Goal: Task Accomplishment & Management: Manage account settings

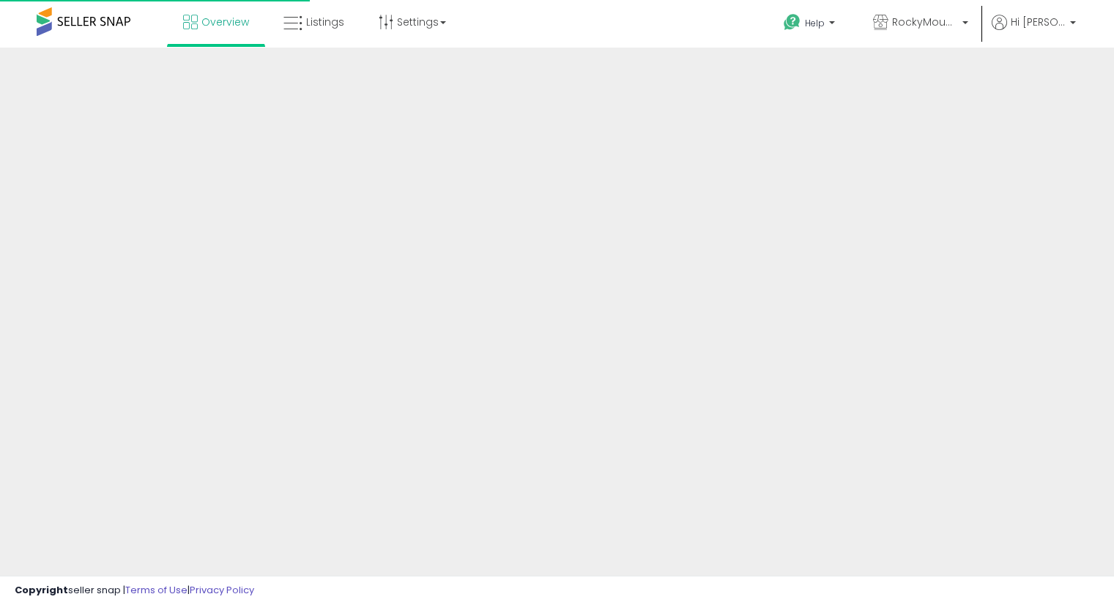
click at [293, 364] on div at bounding box center [557, 352] width 1114 height 608
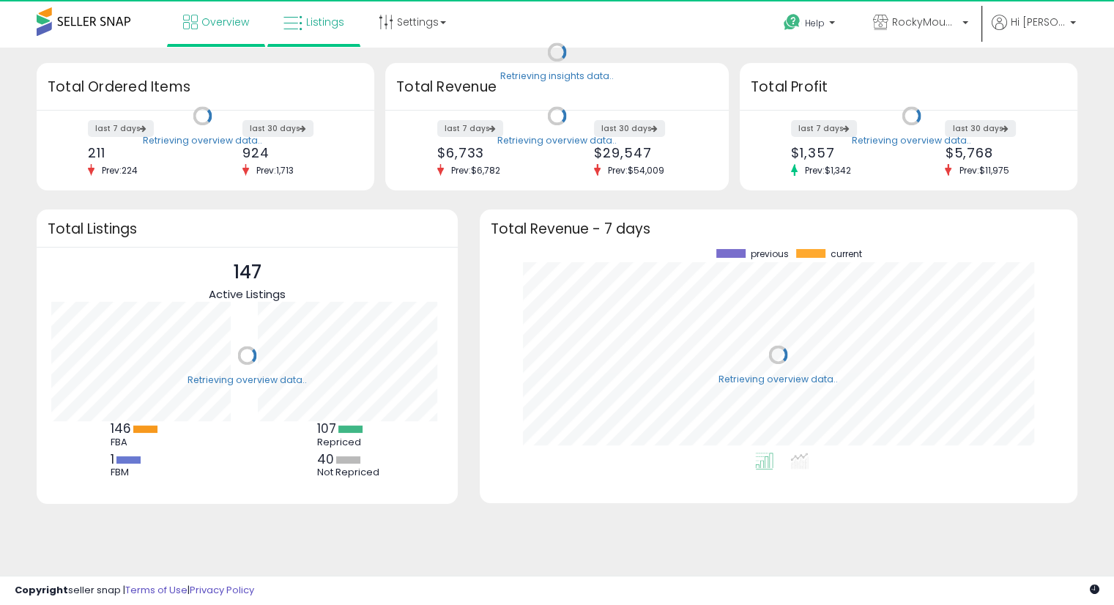
scroll to position [203, 569]
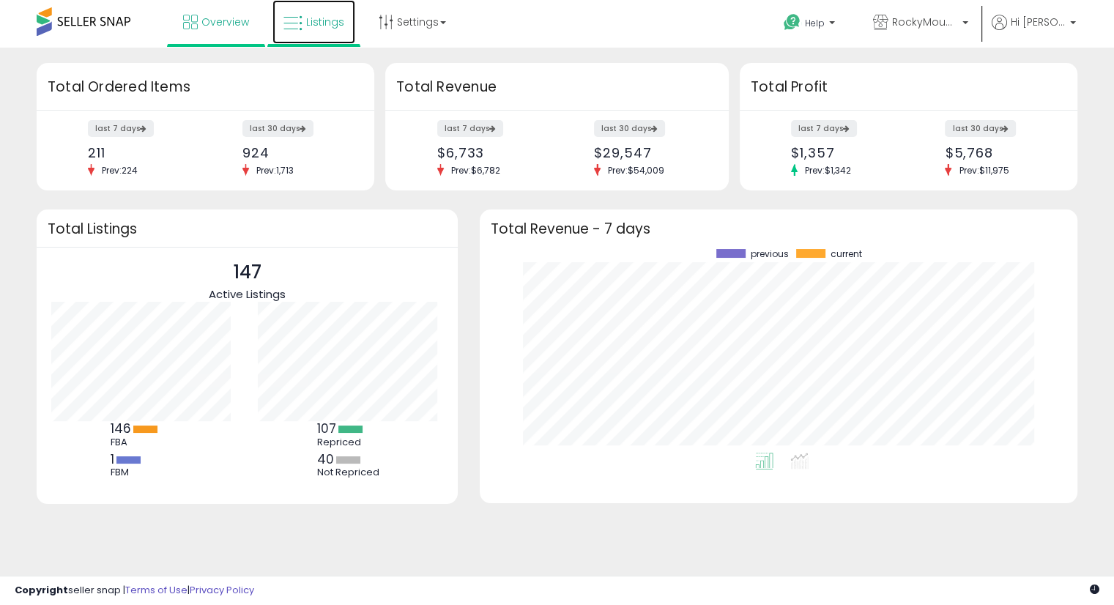
click at [318, 21] on span "Listings" at bounding box center [325, 22] width 38 height 15
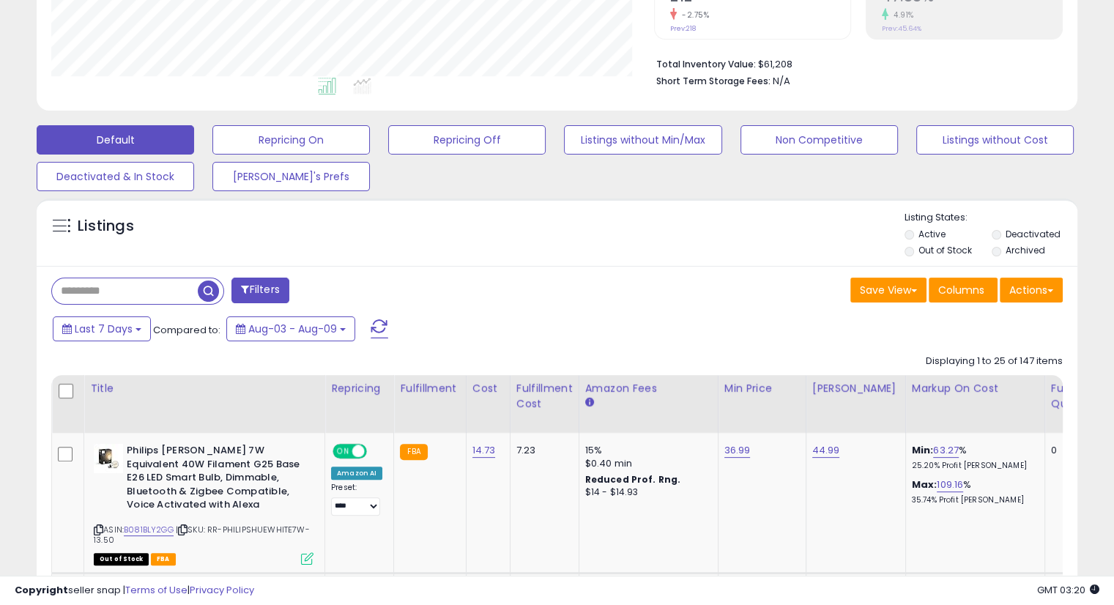
scroll to position [342, 0]
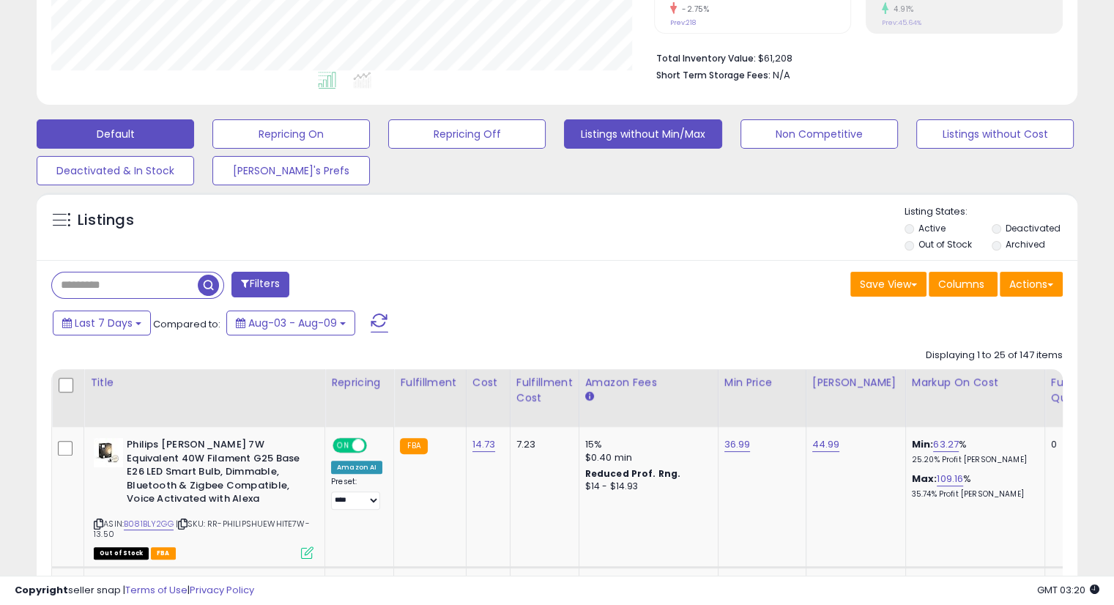
click at [370, 132] on button "Listings without Min/Max" at bounding box center [291, 133] width 158 height 29
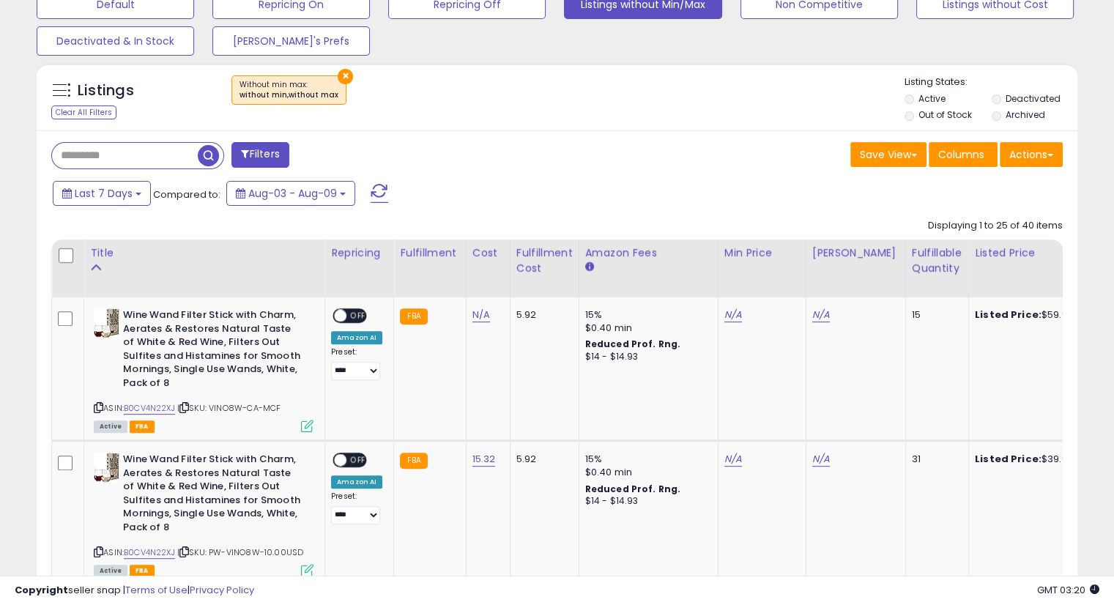
scroll to position [300, 602]
click at [917, 266] on div "Fulfillable Quantity" at bounding box center [937, 260] width 51 height 31
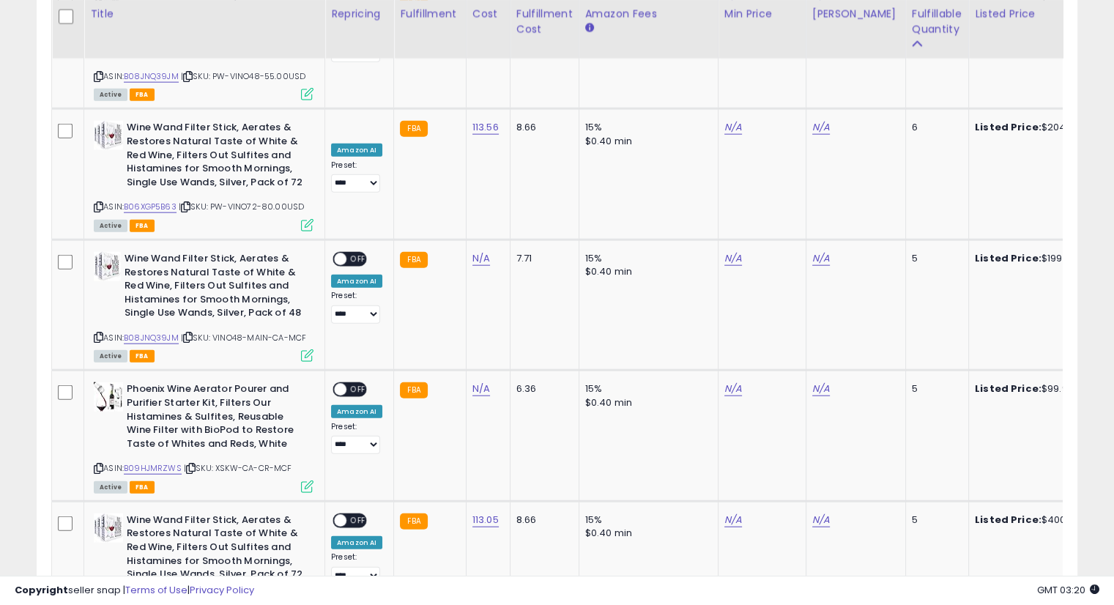
scroll to position [3650, 0]
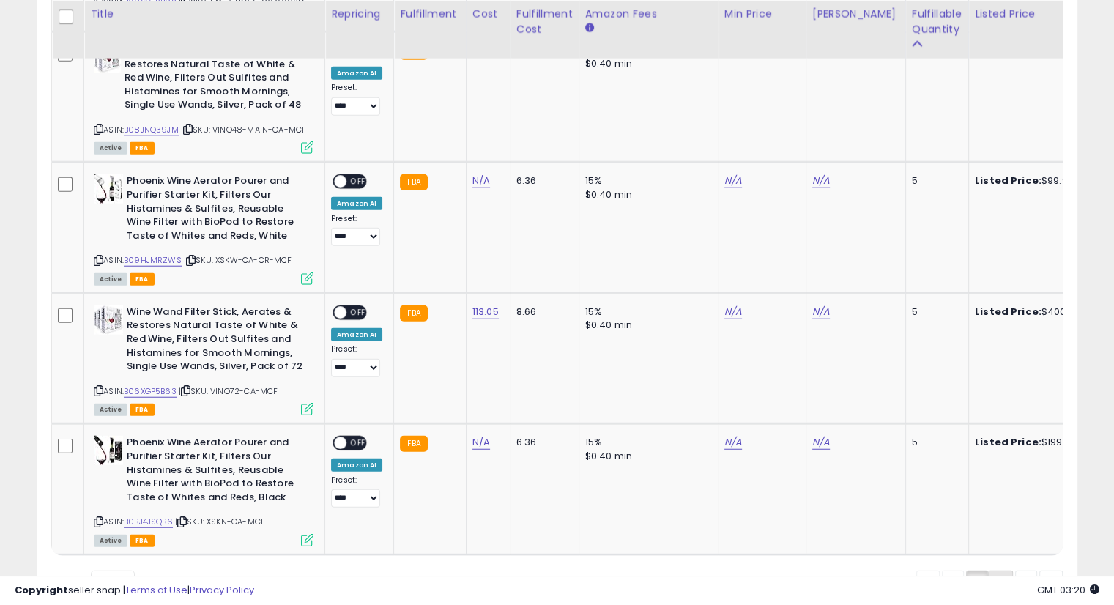
click at [1040, 571] on link "2" at bounding box center [1051, 583] width 23 height 25
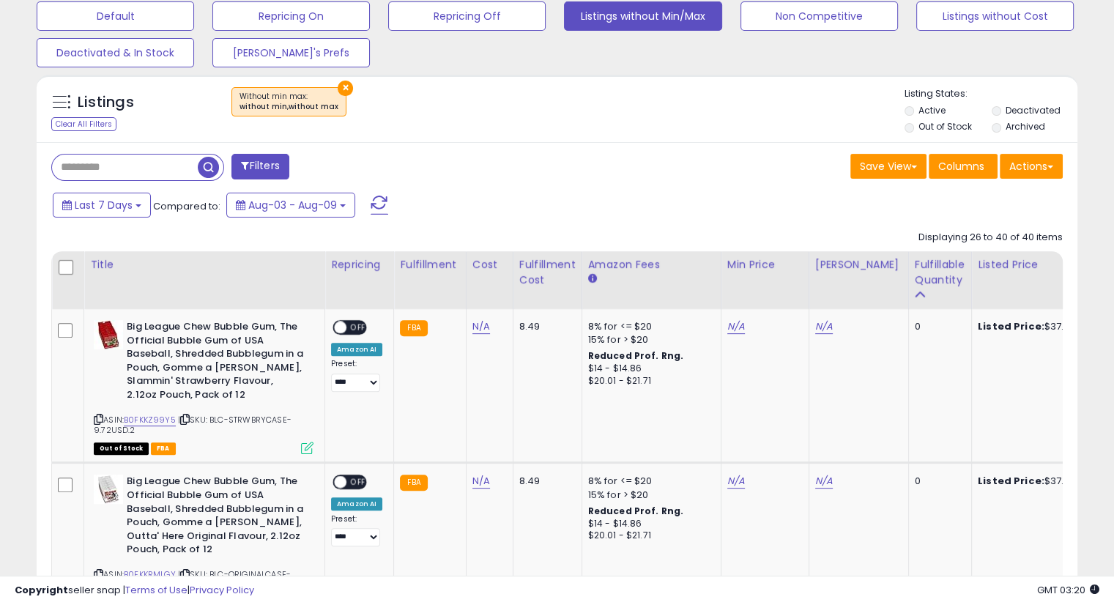
scroll to position [466, 0]
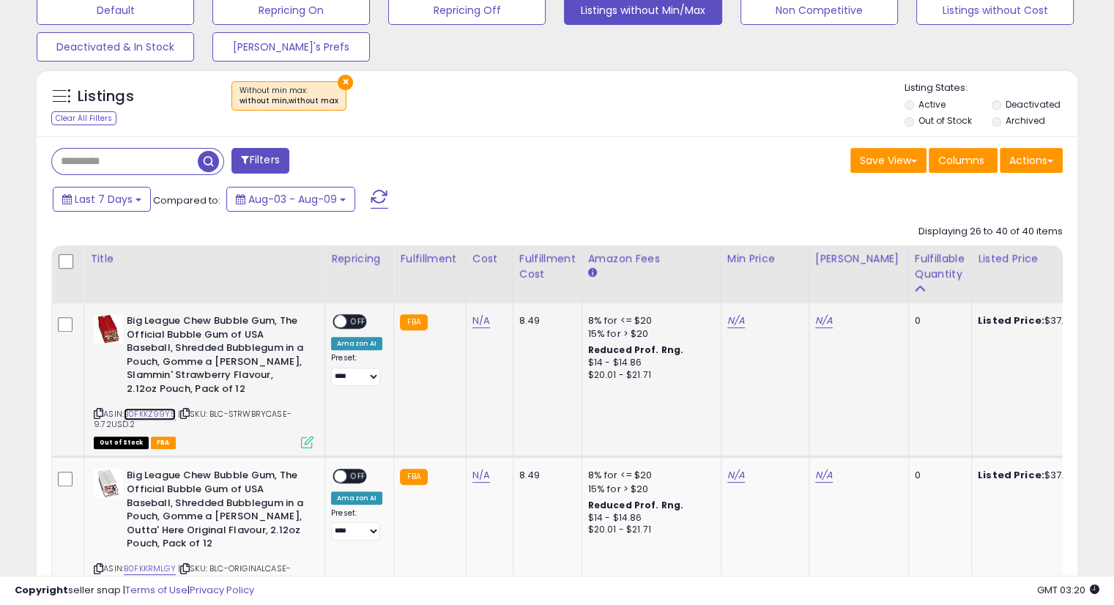
click at [145, 414] on link "B0FKKZ99Y5" at bounding box center [150, 414] width 52 height 12
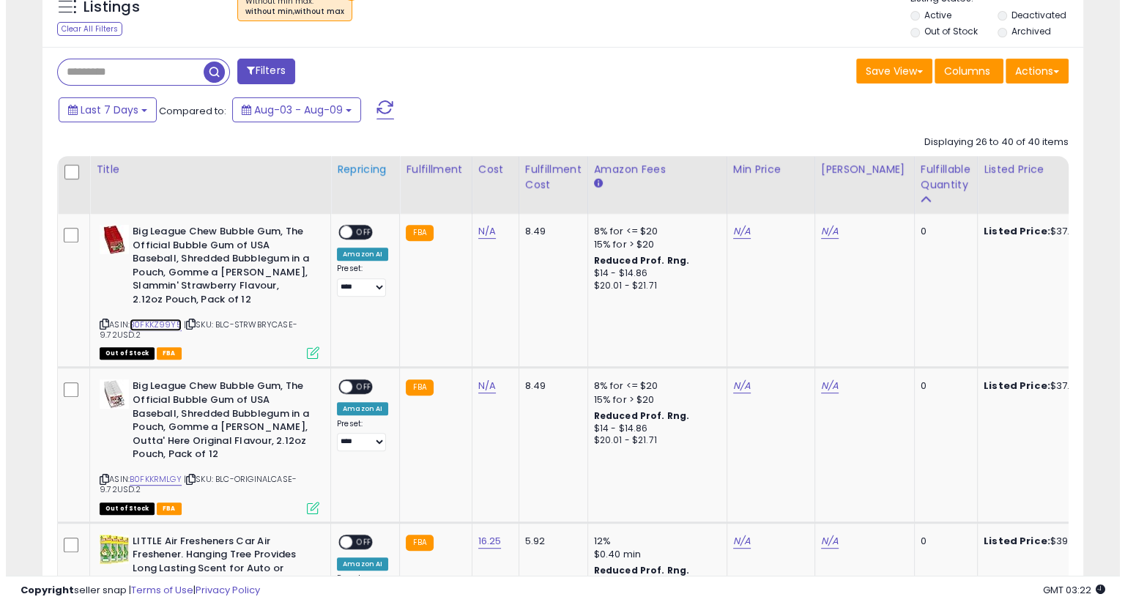
scroll to position [258, 0]
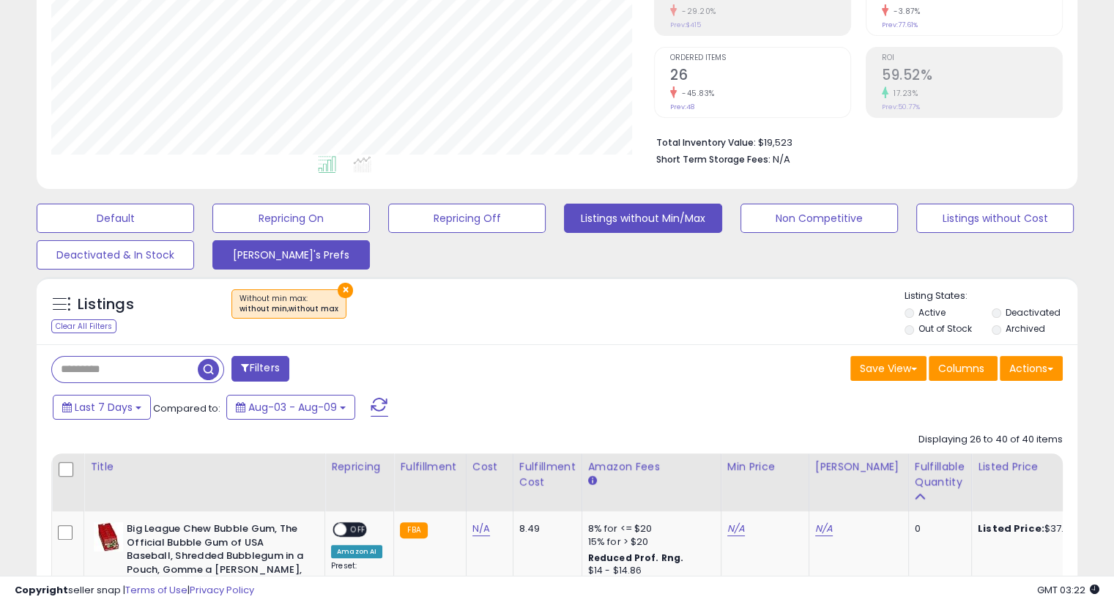
click at [194, 233] on button "[PERSON_NAME]'s Prefs" at bounding box center [116, 218] width 158 height 29
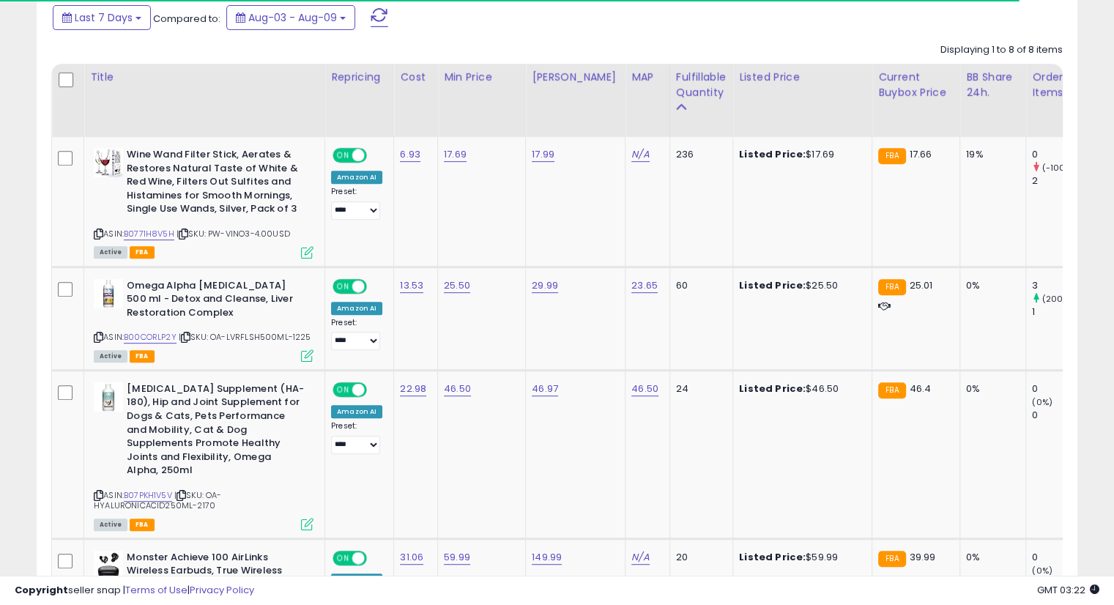
scroll to position [648, 0]
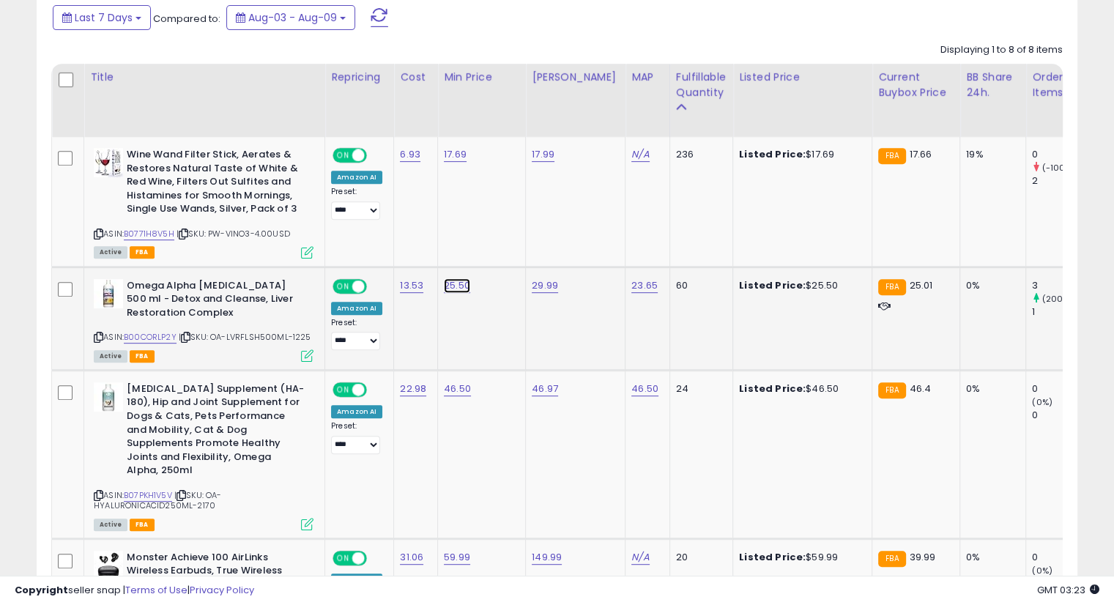
click at [456, 162] on link "25.50" at bounding box center [455, 154] width 23 height 15
type input "*****"
click button "submit" at bounding box center [493, 248] width 25 height 22
click at [144, 489] on link "B07PKH1V5V" at bounding box center [148, 495] width 48 height 12
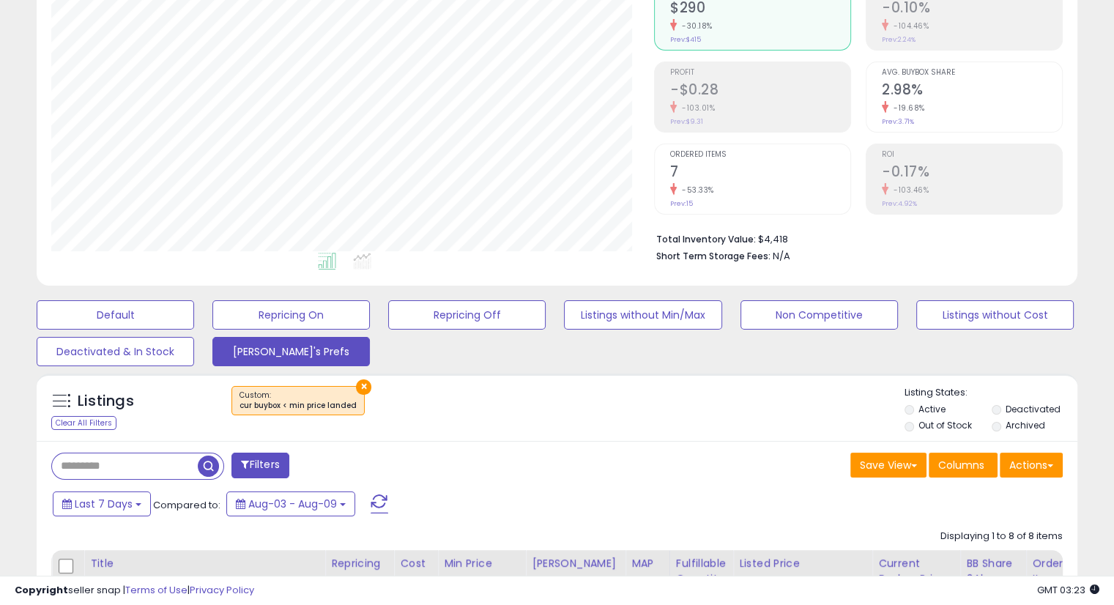
scroll to position [0, 0]
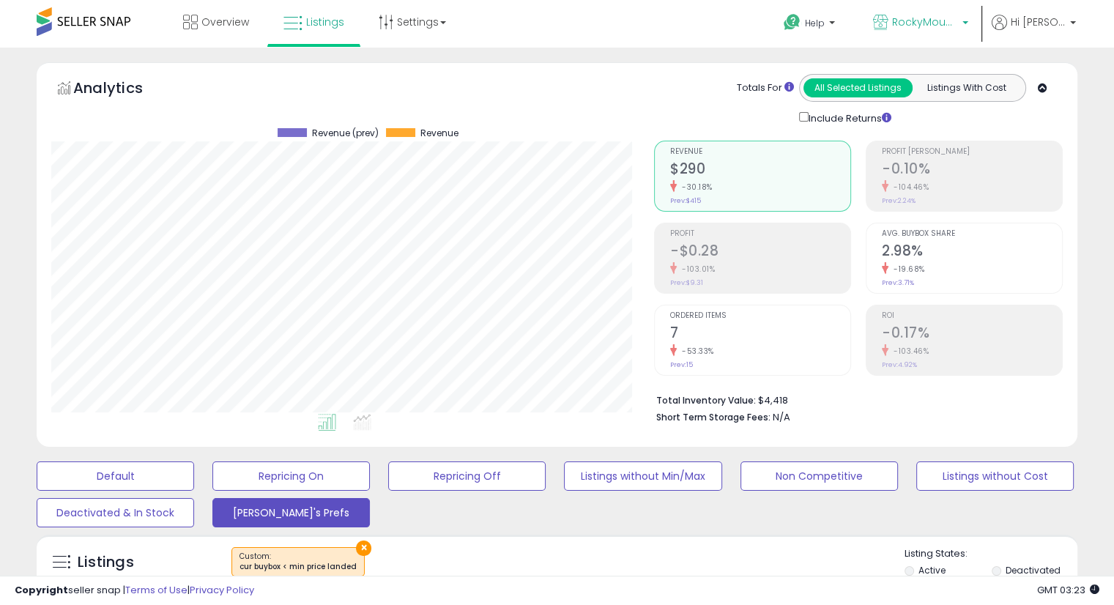
click at [933, 17] on span "RockyMountainCo - [GEOGRAPHIC_DATA]" at bounding box center [925, 22] width 66 height 15
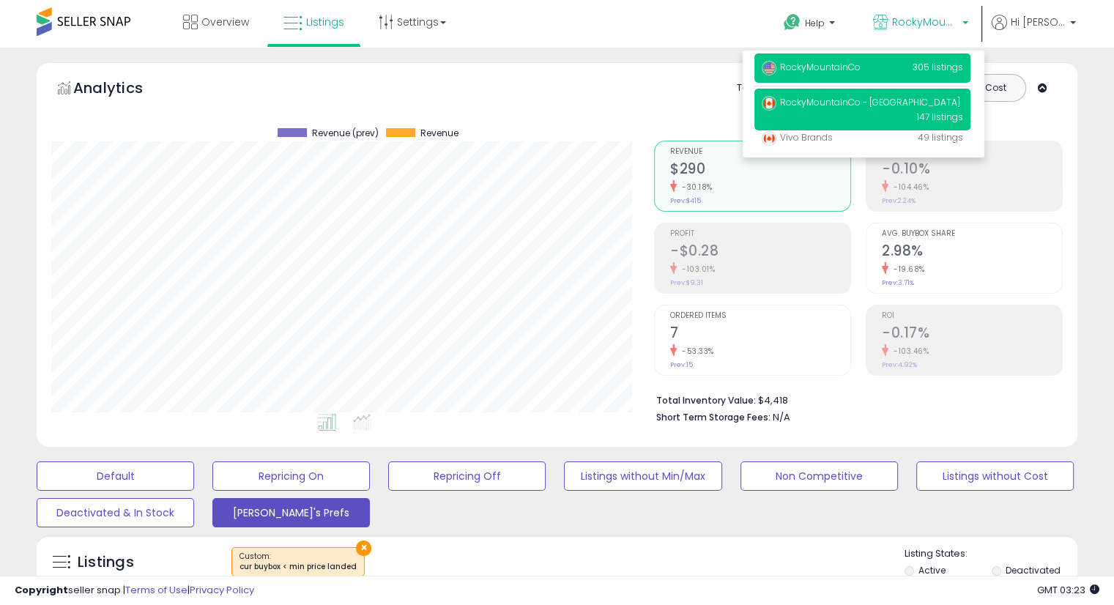
click at [857, 68] on span "RockyMountainCo" at bounding box center [811, 67] width 99 height 12
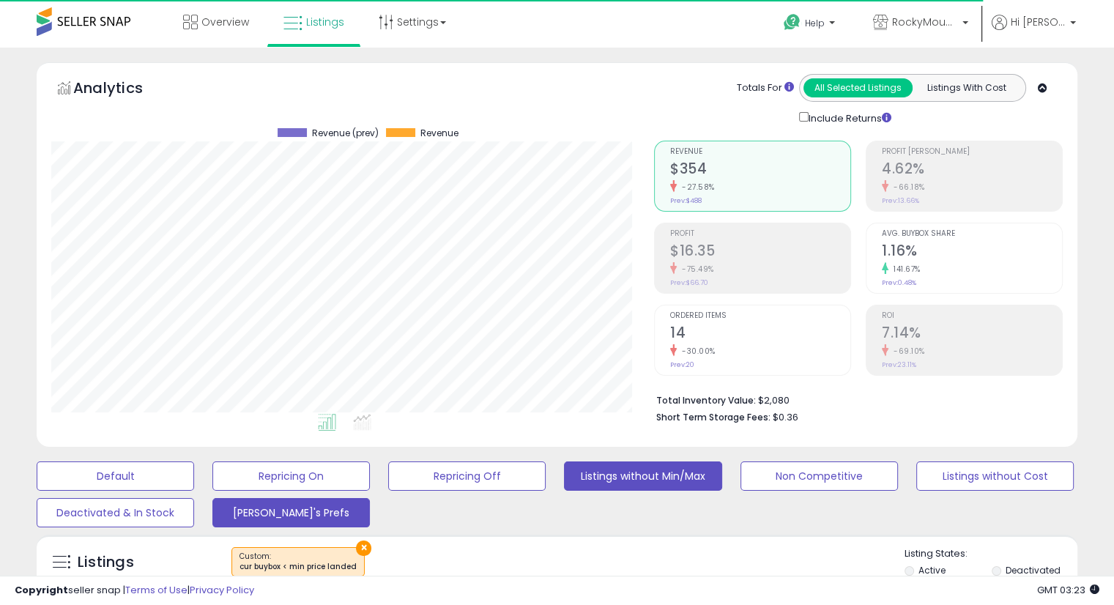
click at [194, 476] on button "Listings without Min/Max" at bounding box center [116, 476] width 158 height 29
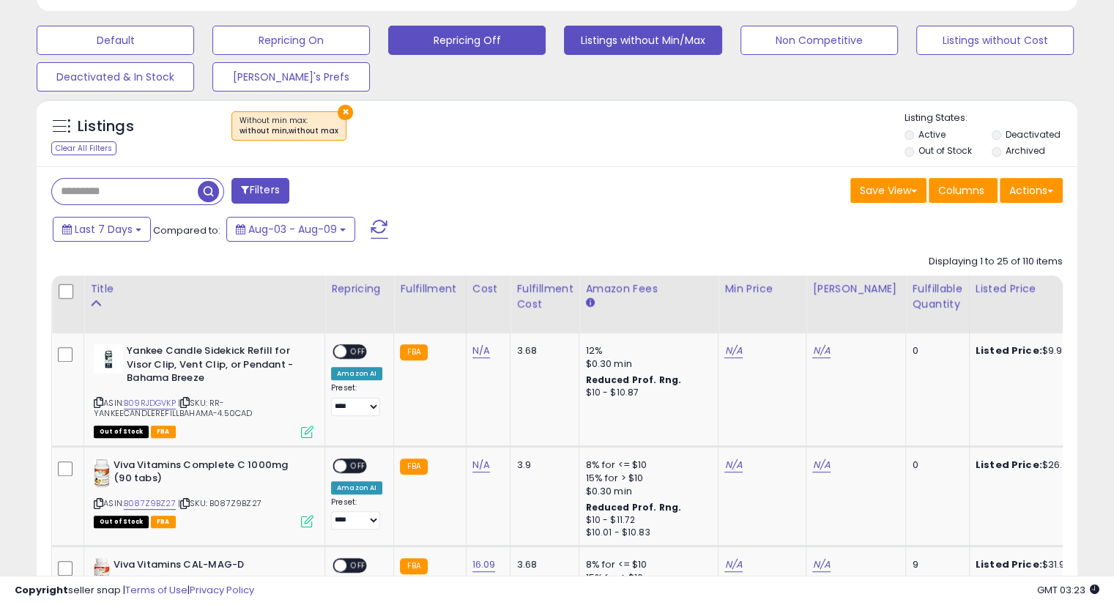
scroll to position [451, 0]
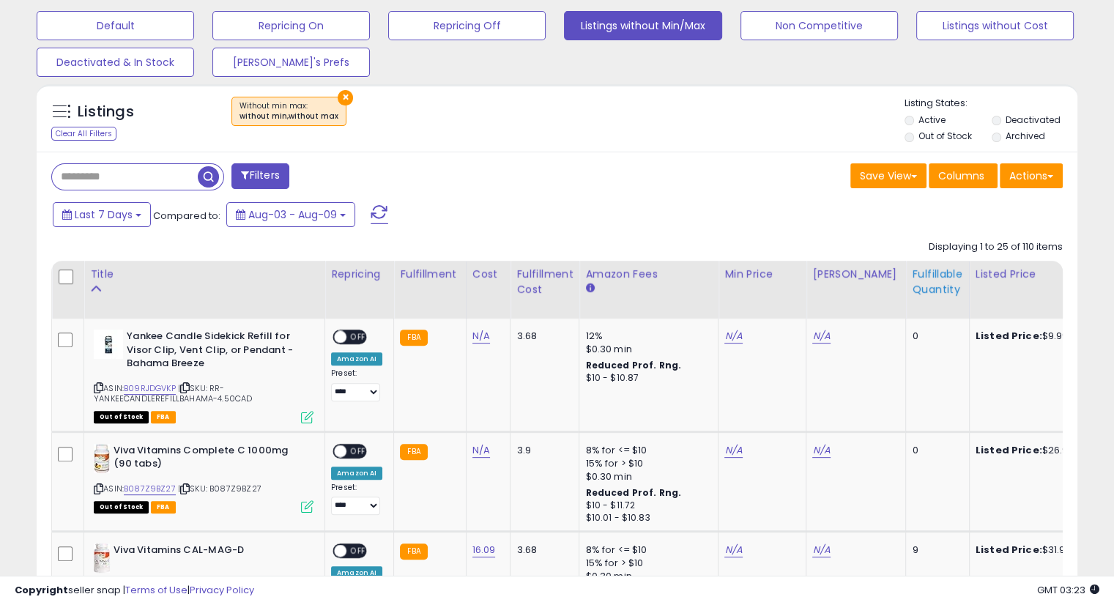
click at [912, 288] on div "Fulfillable Quantity" at bounding box center [937, 282] width 51 height 31
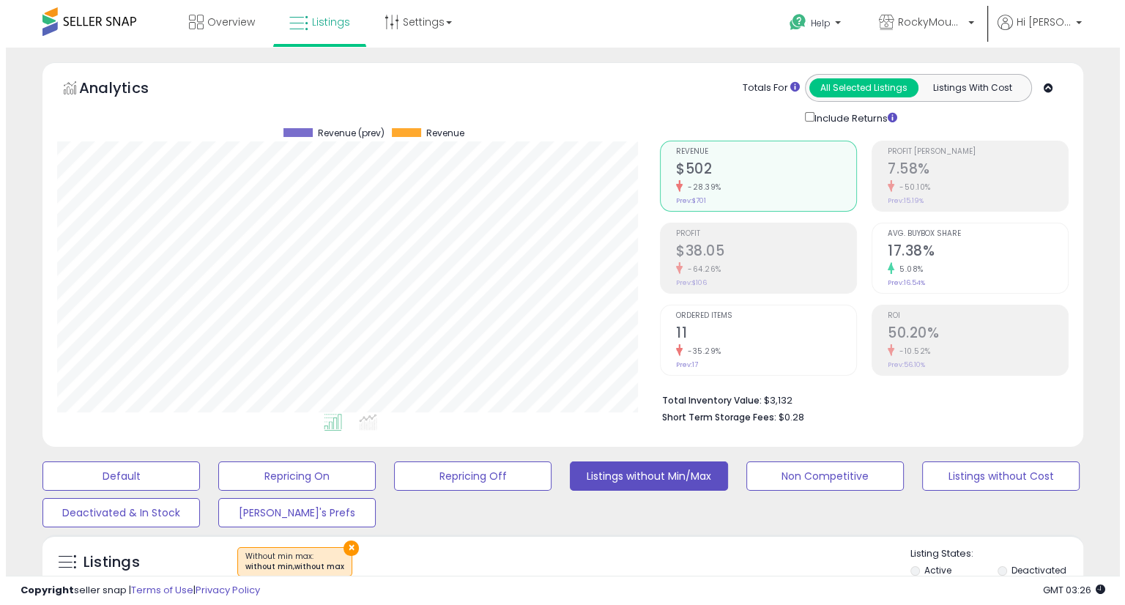
scroll to position [223, 0]
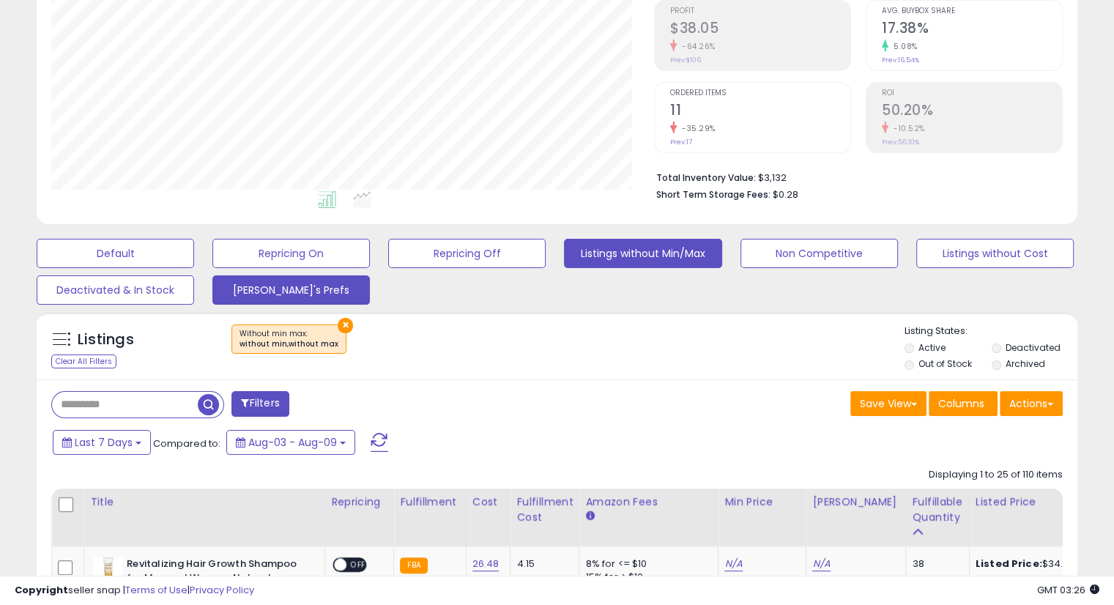
click at [194, 268] on button "[PERSON_NAME]'s Prefs" at bounding box center [116, 253] width 158 height 29
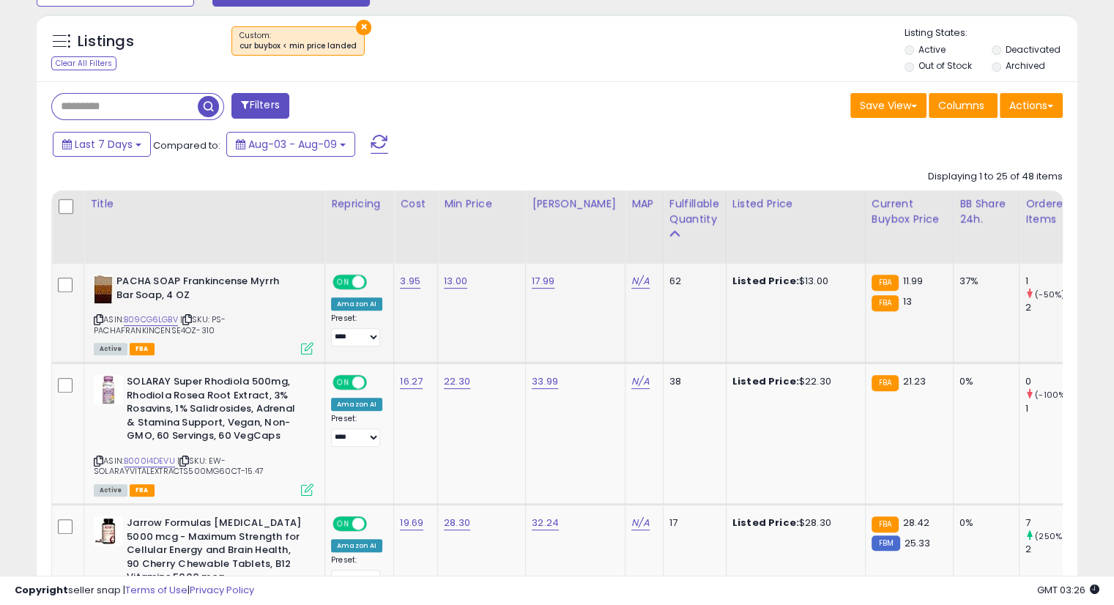
scroll to position [0, 0]
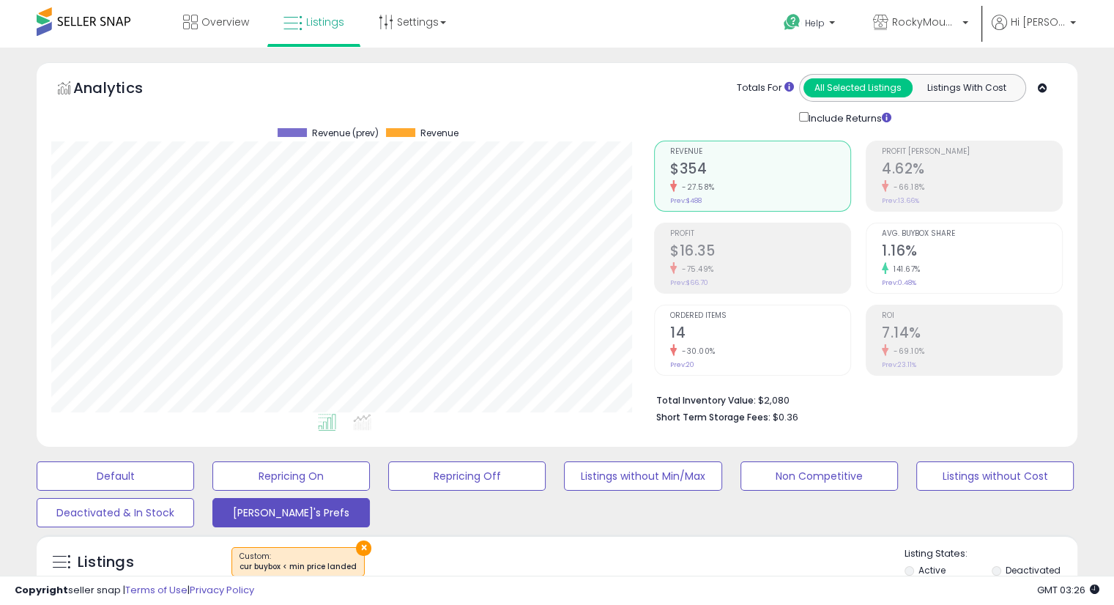
click at [640, 221] on div "Retrieving graph data.. Revenue (prev) Revenue" at bounding box center [341, 276] width 603 height 300
